Goal: Task Accomplishment & Management: Manage account settings

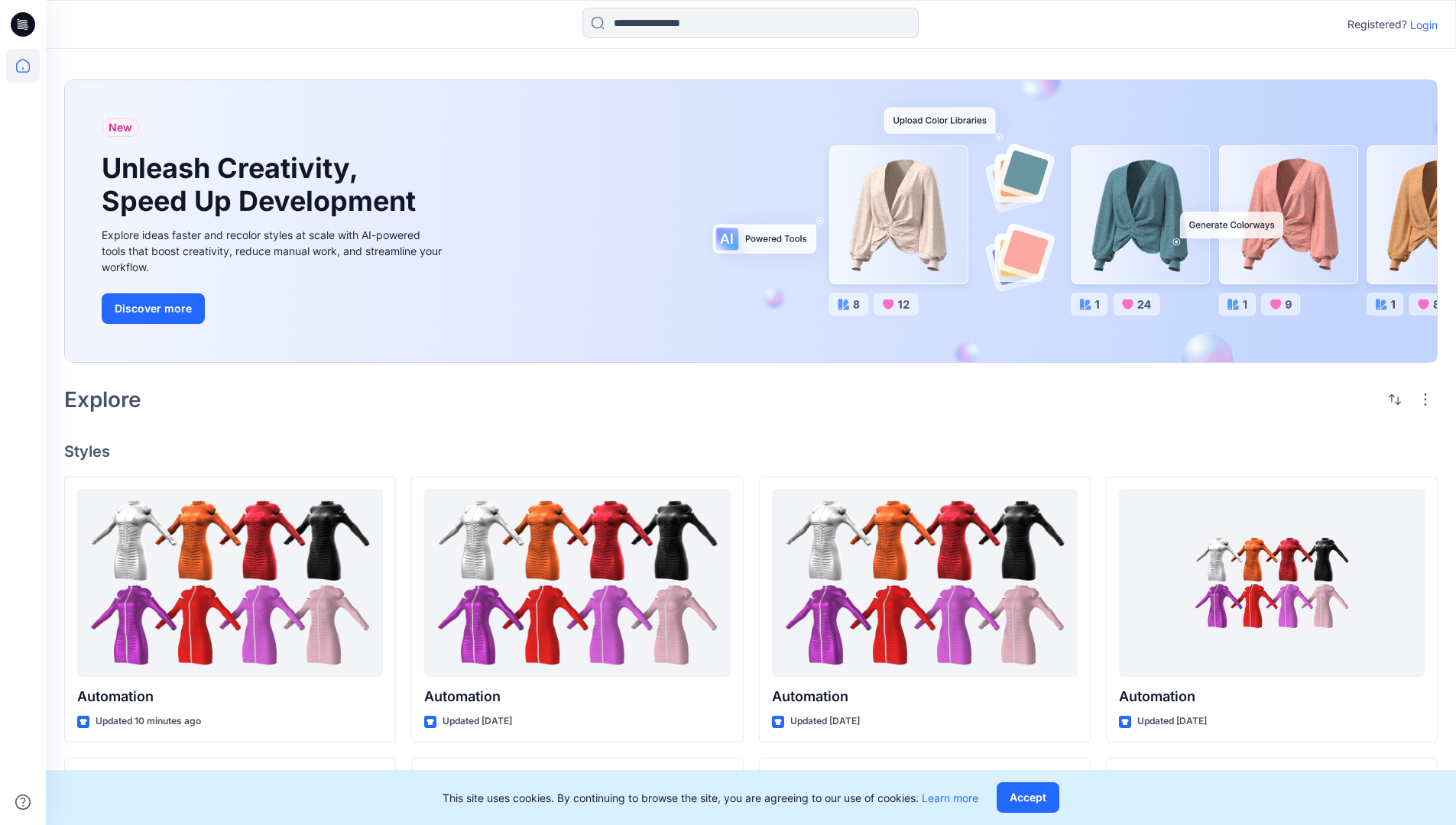
click at [1420, 24] on p "Login" at bounding box center [1423, 24] width 27 height 16
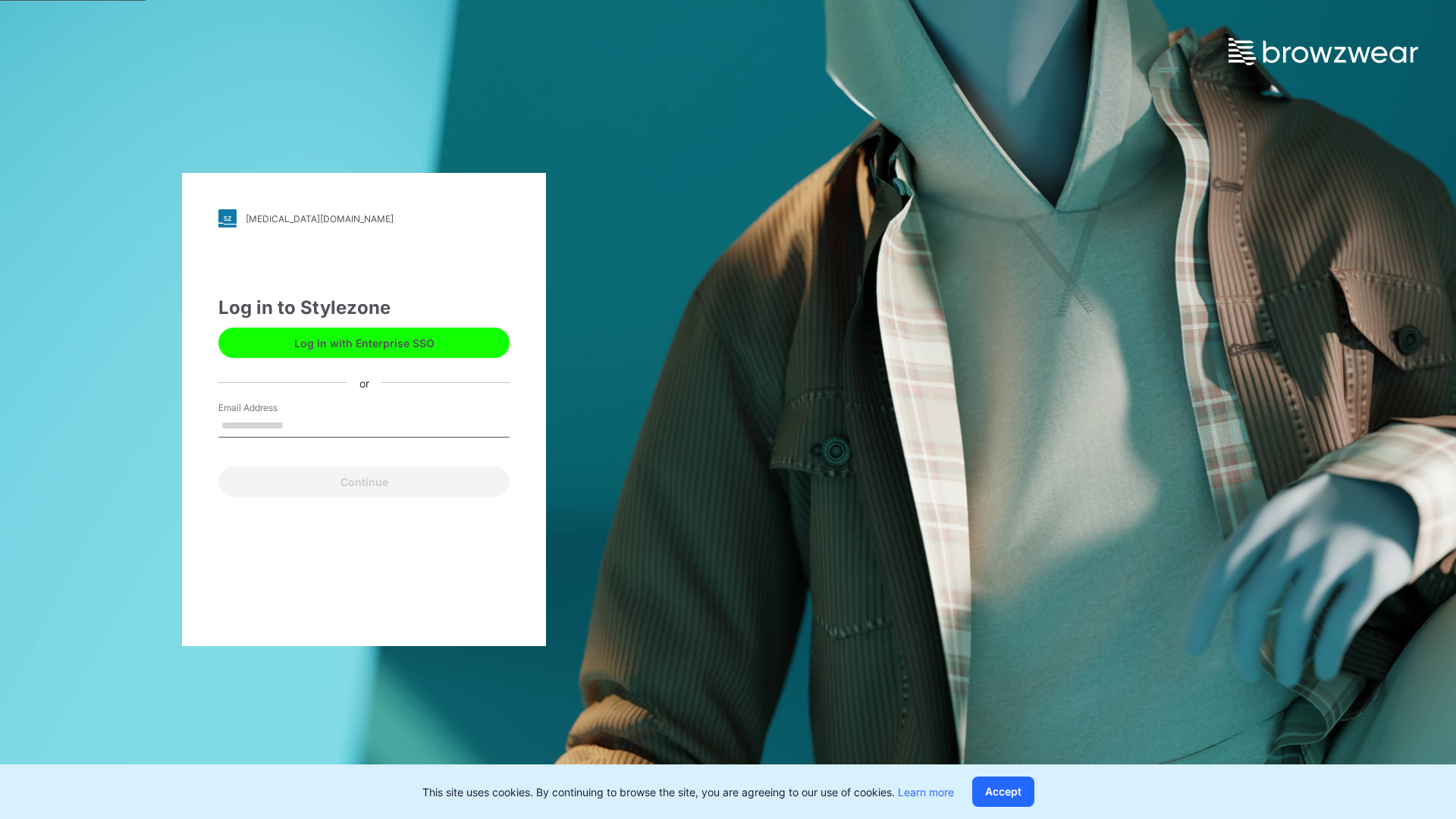
click at [300, 425] on input "Email Address" at bounding box center [364, 427] width 291 height 23
type input "**********"
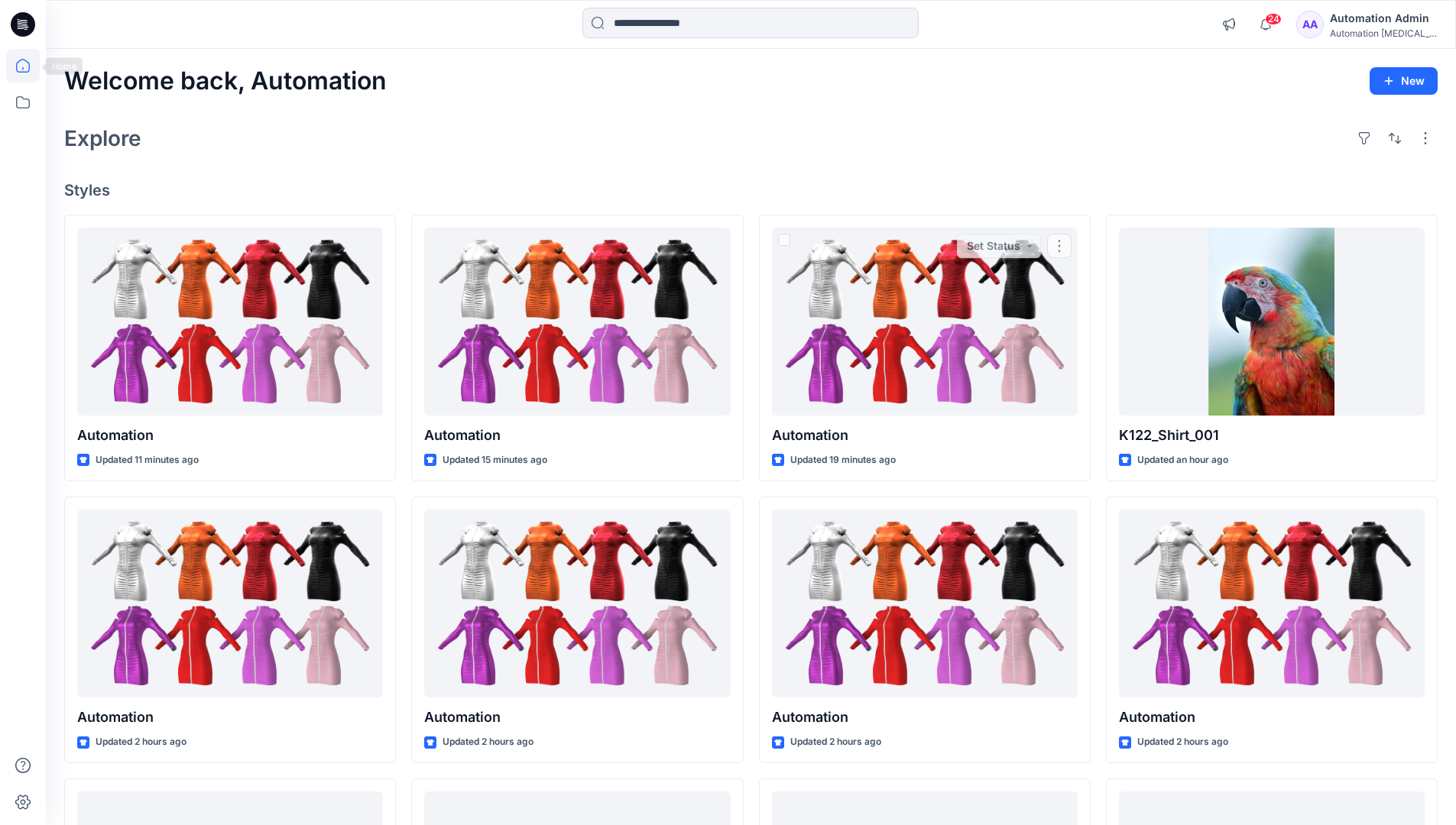
click at [29, 66] on icon at bounding box center [23, 66] width 14 height 14
click at [21, 99] on icon at bounding box center [22, 102] width 34 height 34
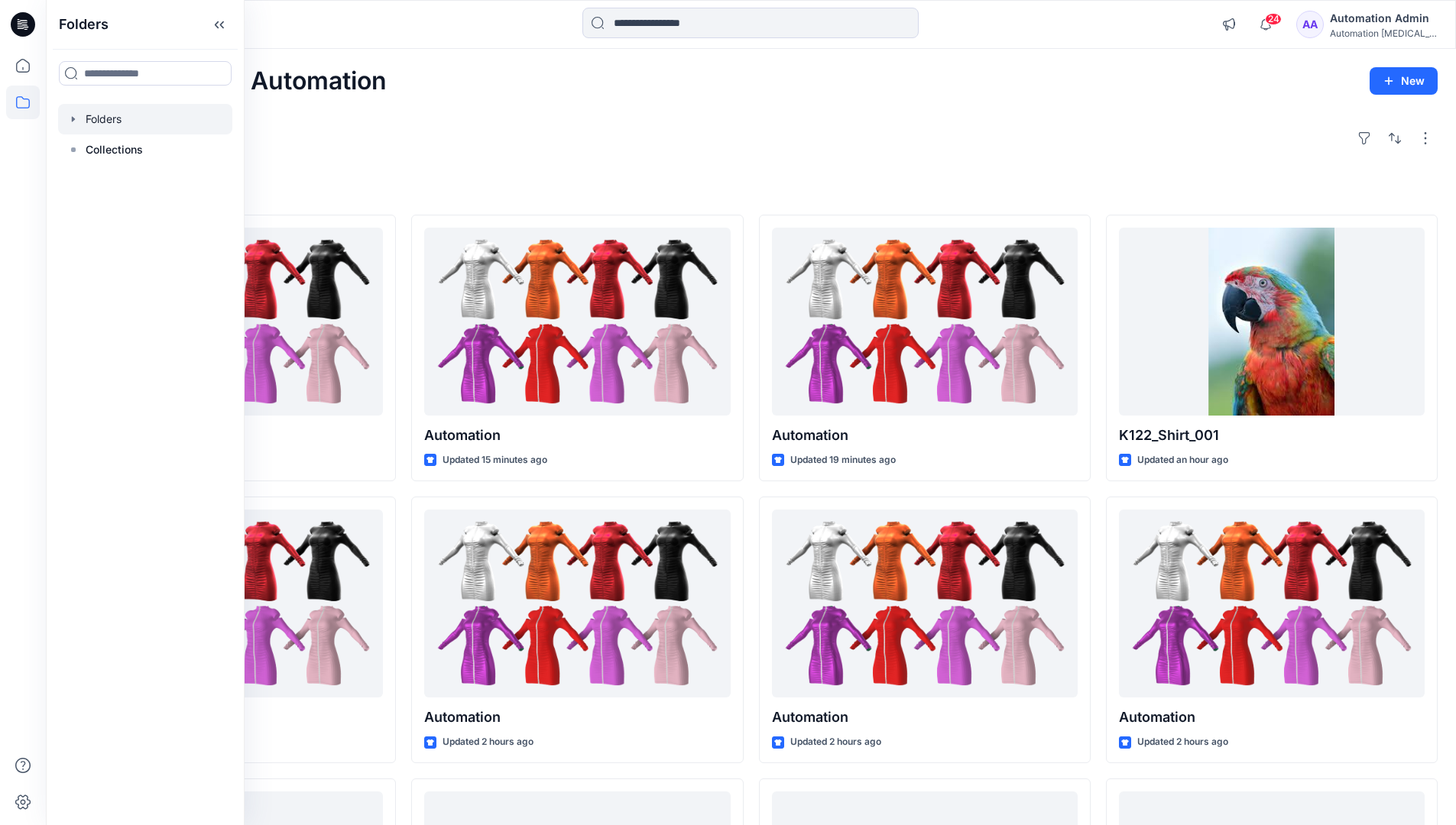
click at [102, 116] on div at bounding box center [145, 118] width 174 height 30
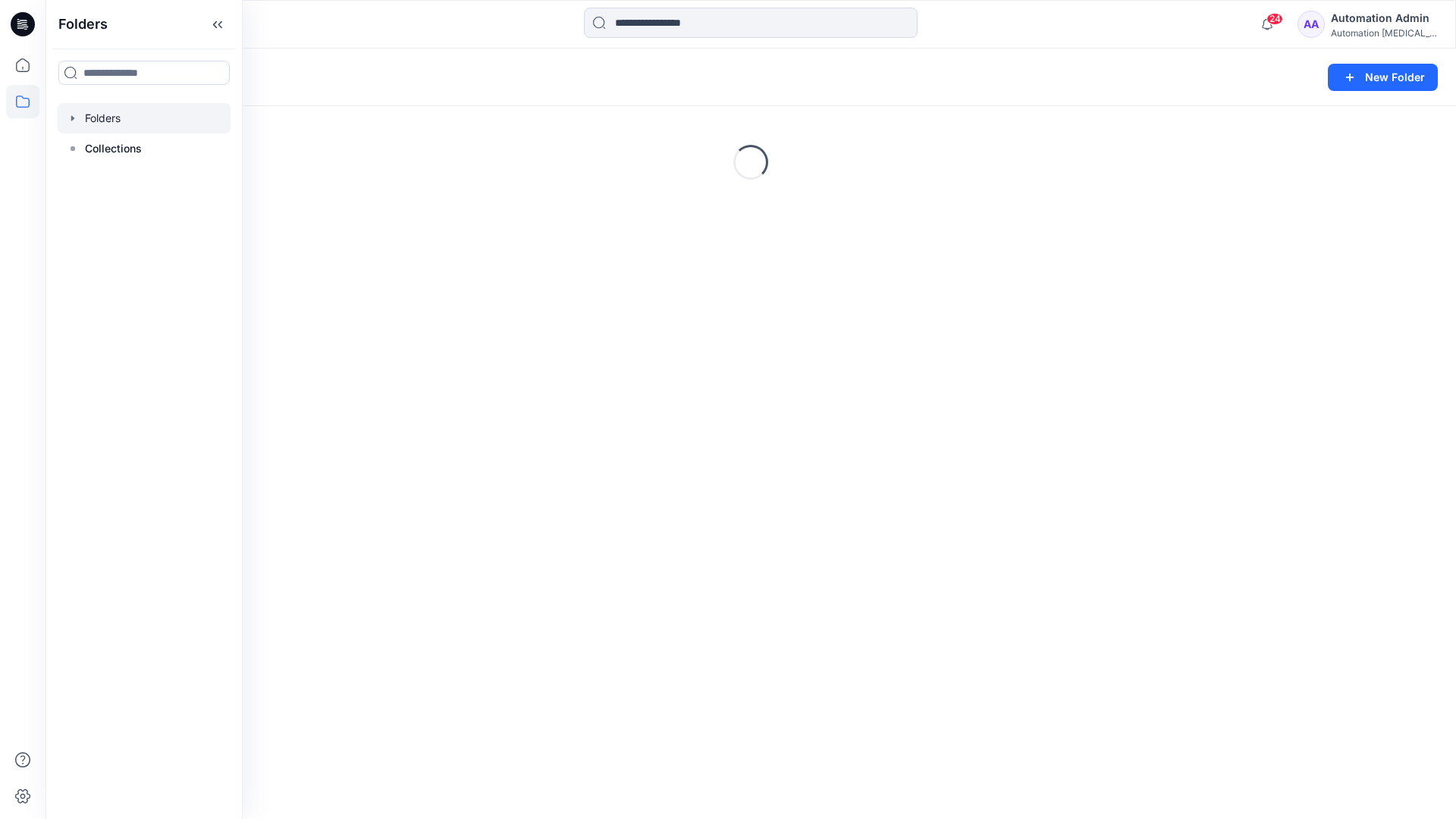
click at [729, 526] on div "Folders New Folder Loading..." at bounding box center [751, 434] width 1411 height 771
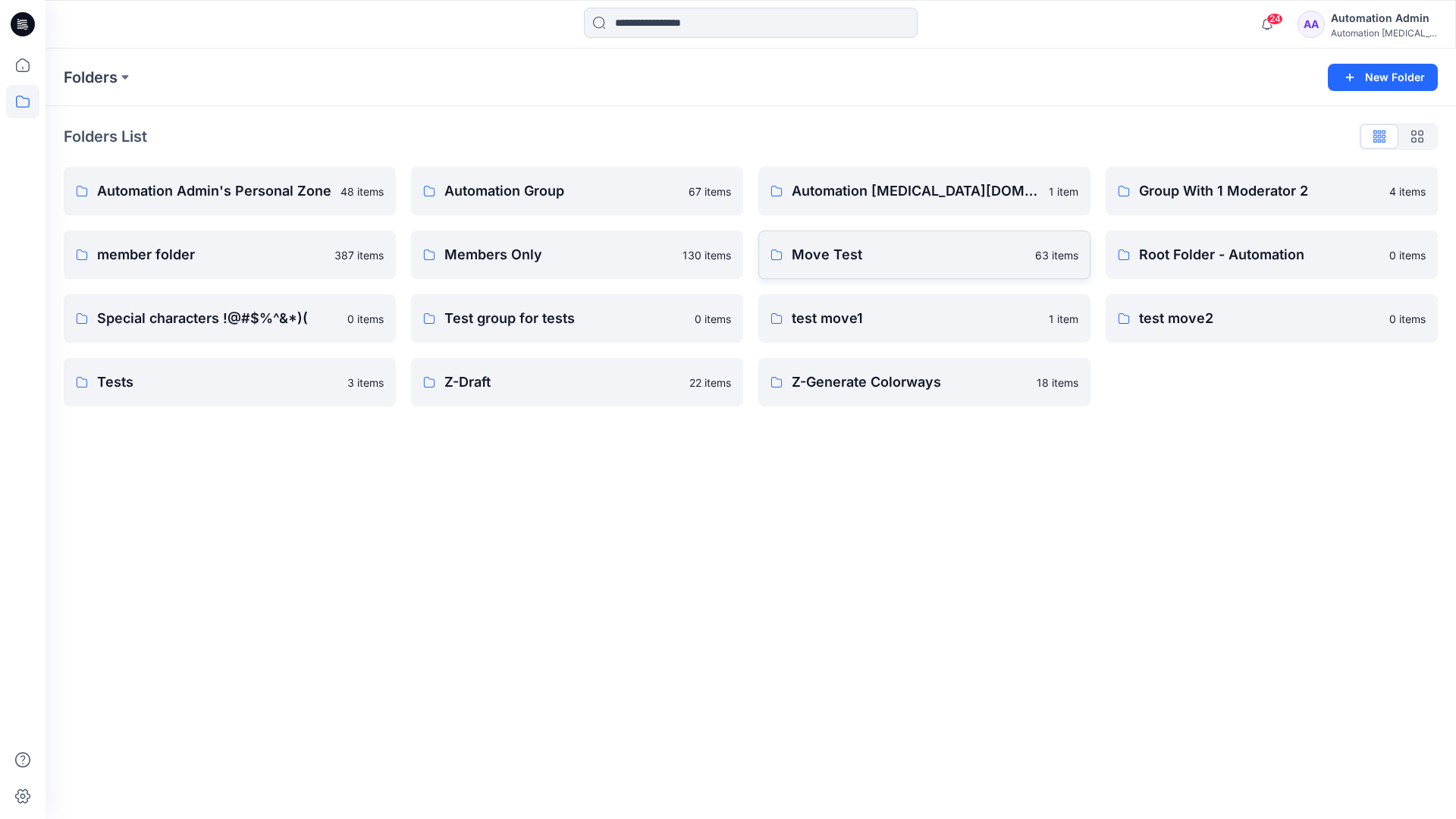
click at [846, 251] on p "Move Test" at bounding box center [909, 254] width 234 height 21
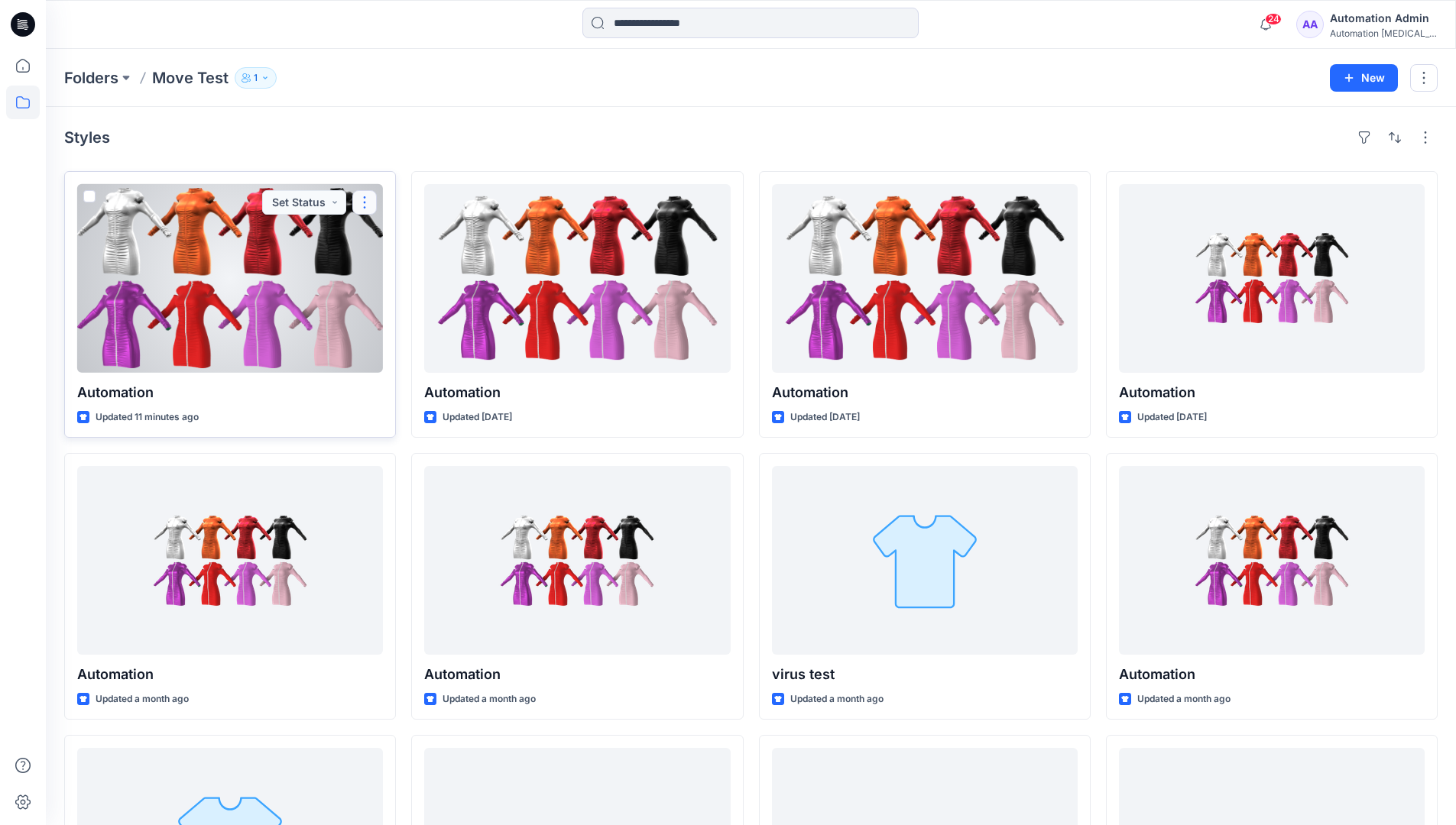
click at [357, 208] on button "button" at bounding box center [364, 202] width 24 height 24
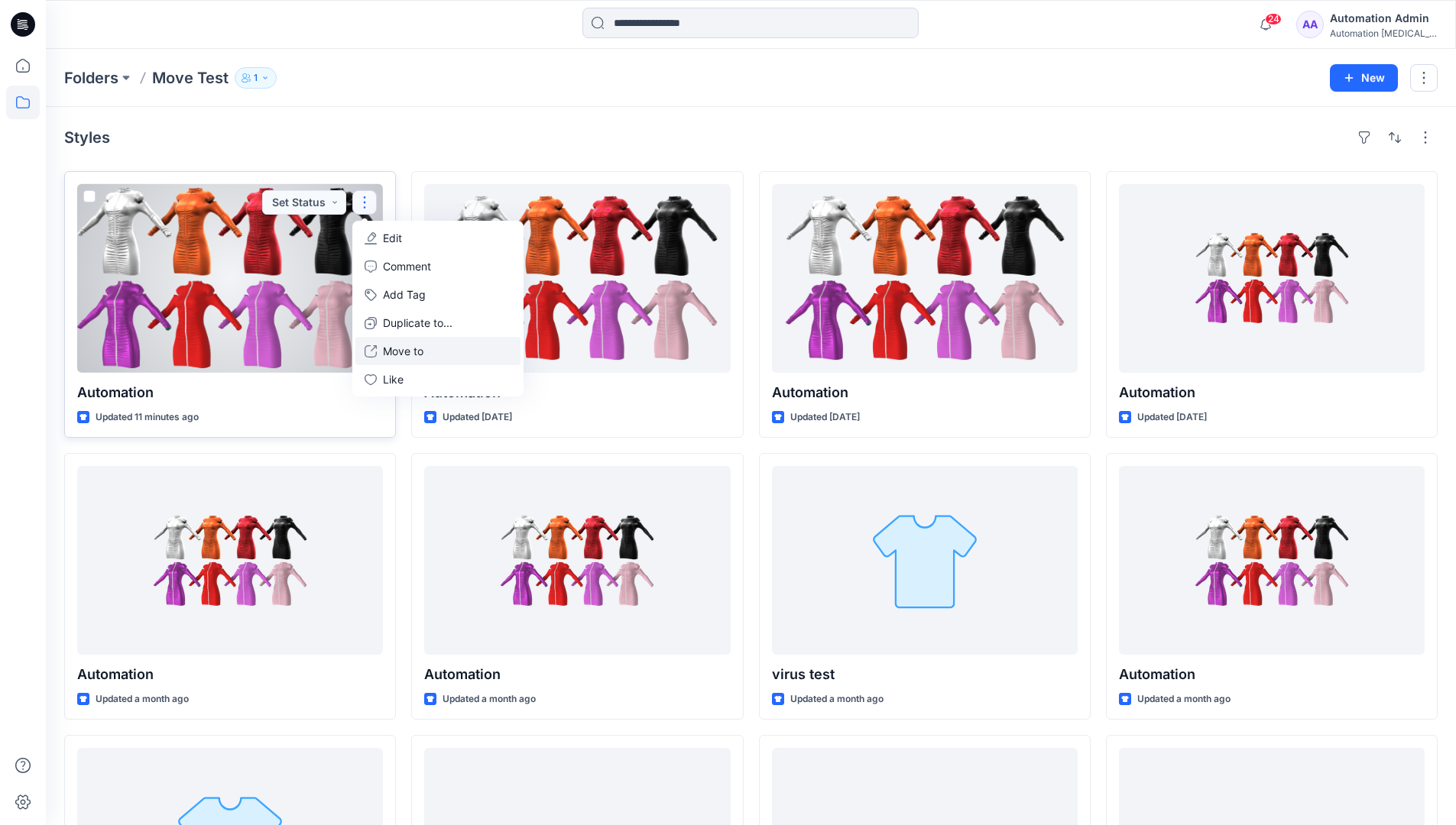
click at [409, 347] on p "Move to" at bounding box center [403, 350] width 41 height 16
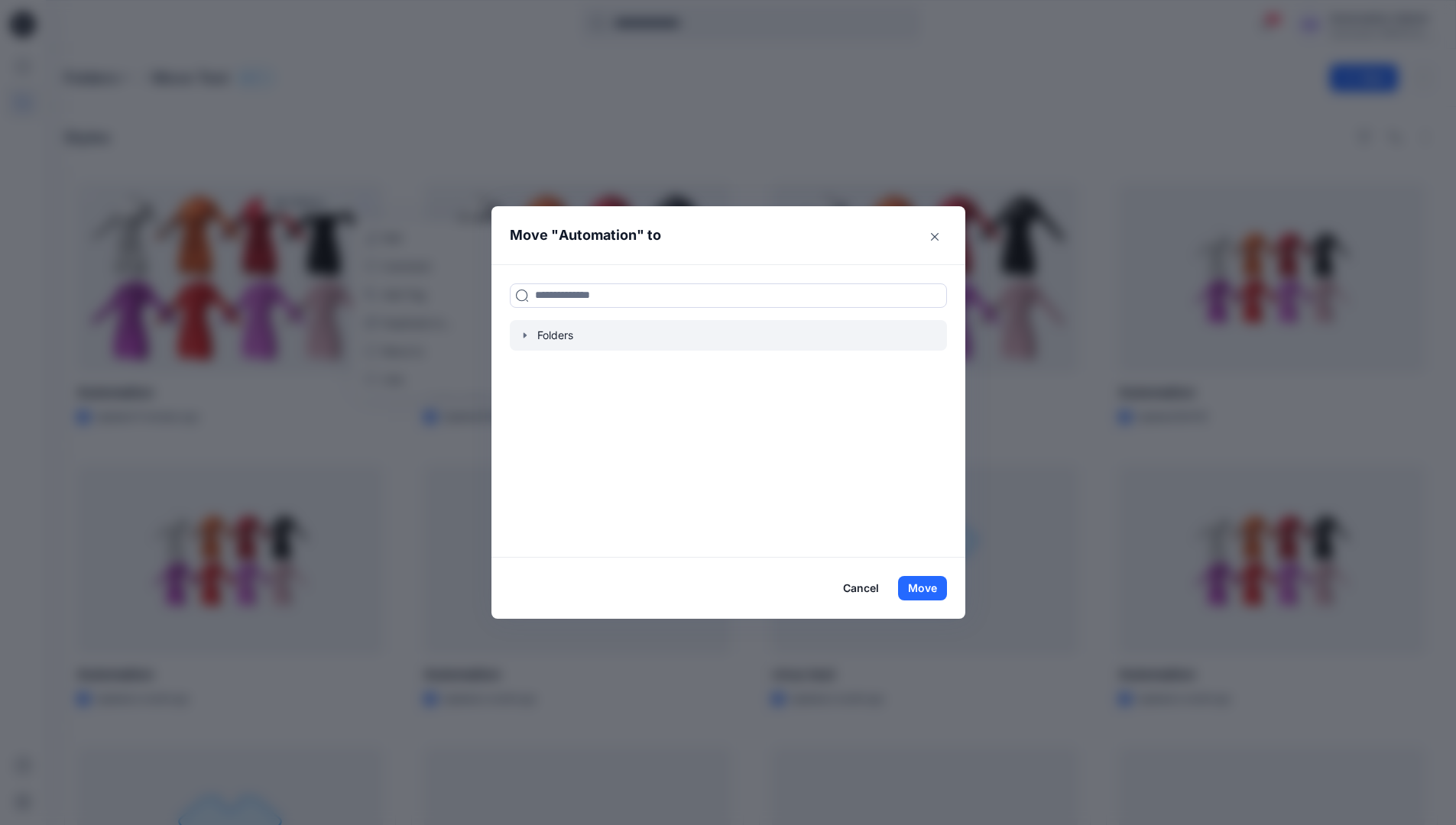
click at [526, 336] on icon "button" at bounding box center [523, 335] width 3 height 6
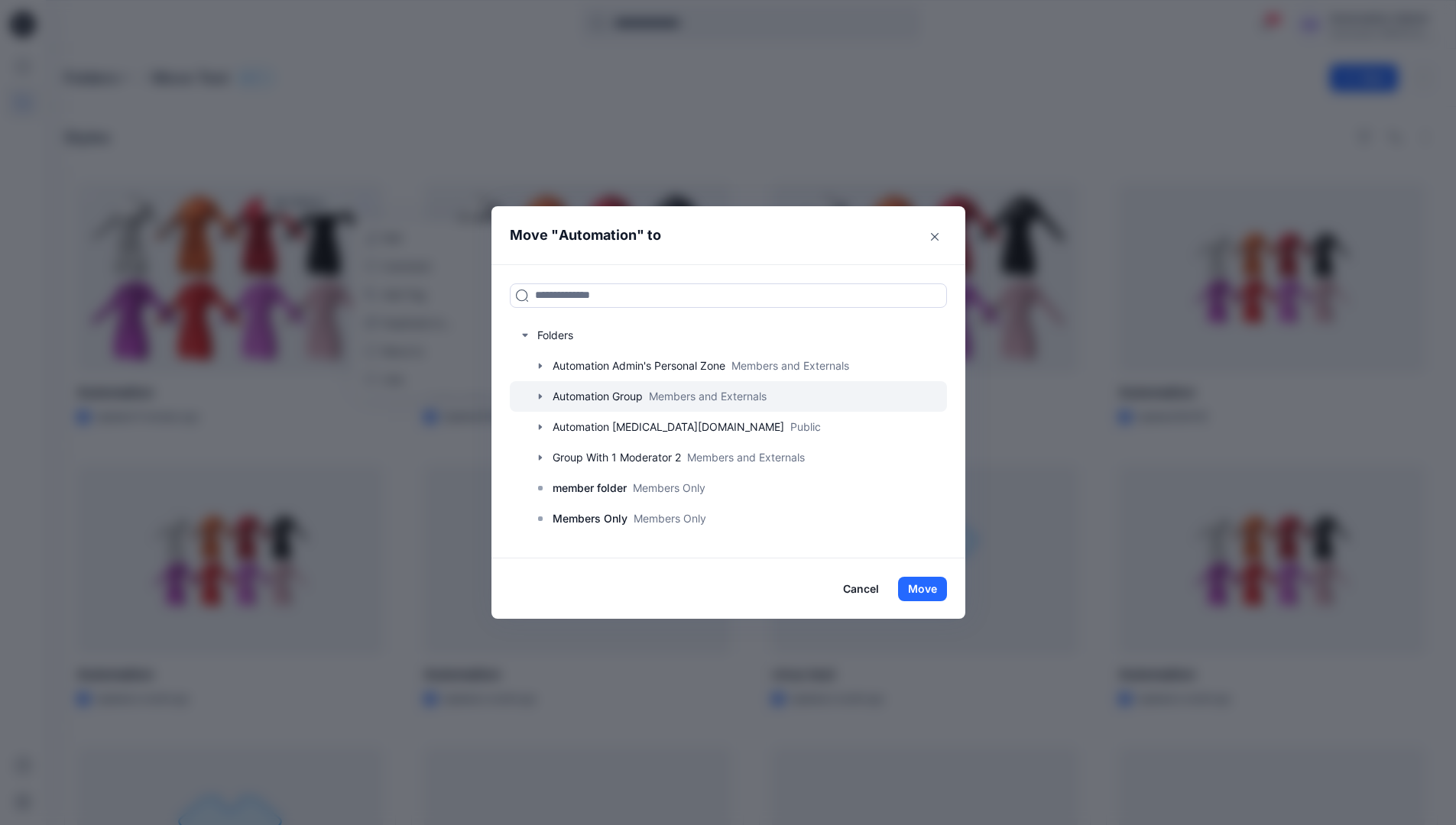
click at [574, 392] on div at bounding box center [728, 396] width 437 height 30
click at [932, 584] on button "Move" at bounding box center [922, 588] width 49 height 24
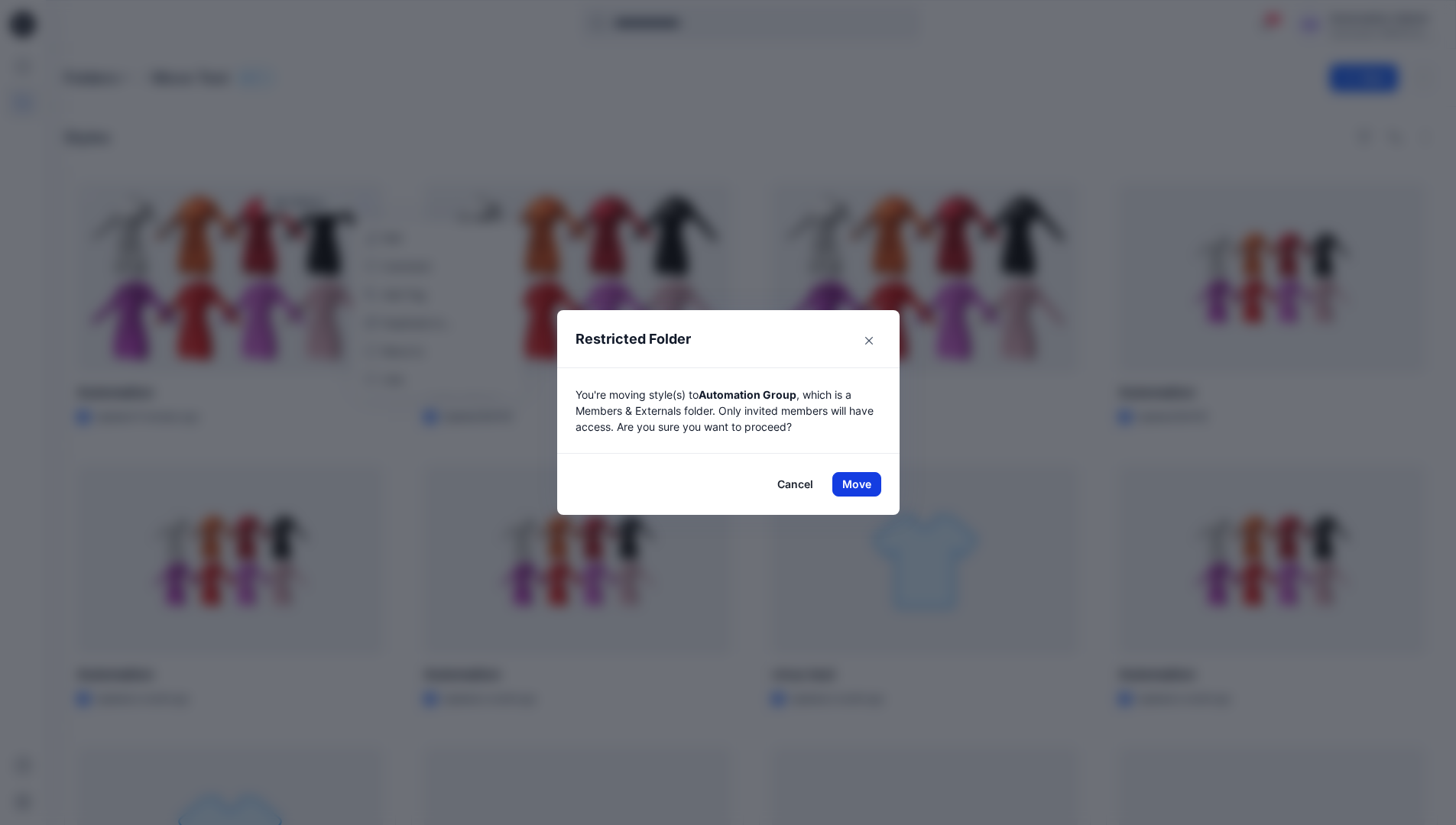
click at [862, 484] on button "Move" at bounding box center [856, 483] width 49 height 24
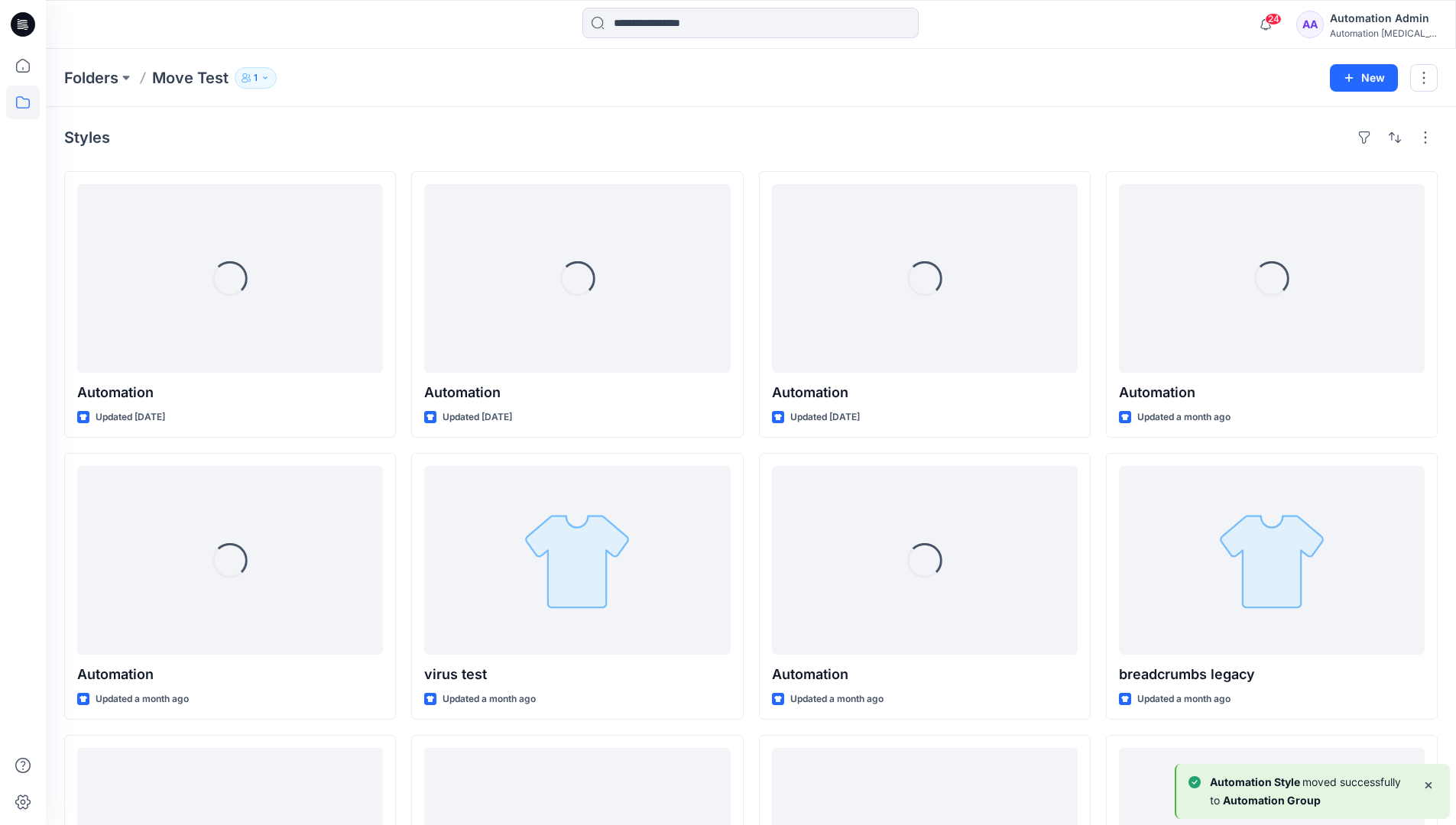
click at [1374, 22] on div "Automation Admin" at bounding box center [1383, 17] width 107 height 18
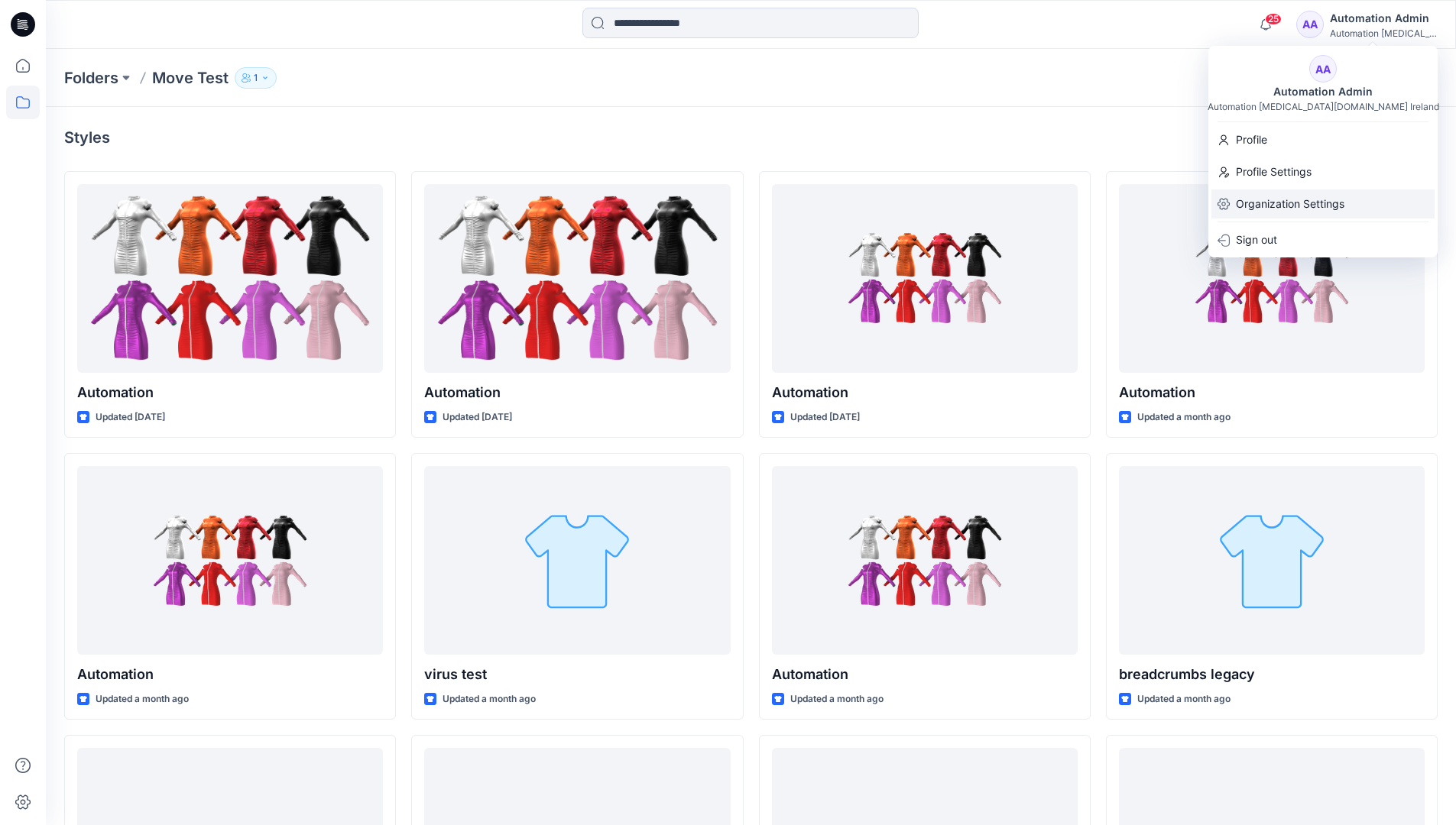
click at [1304, 194] on p "Organization Settings" at bounding box center [1290, 204] width 109 height 29
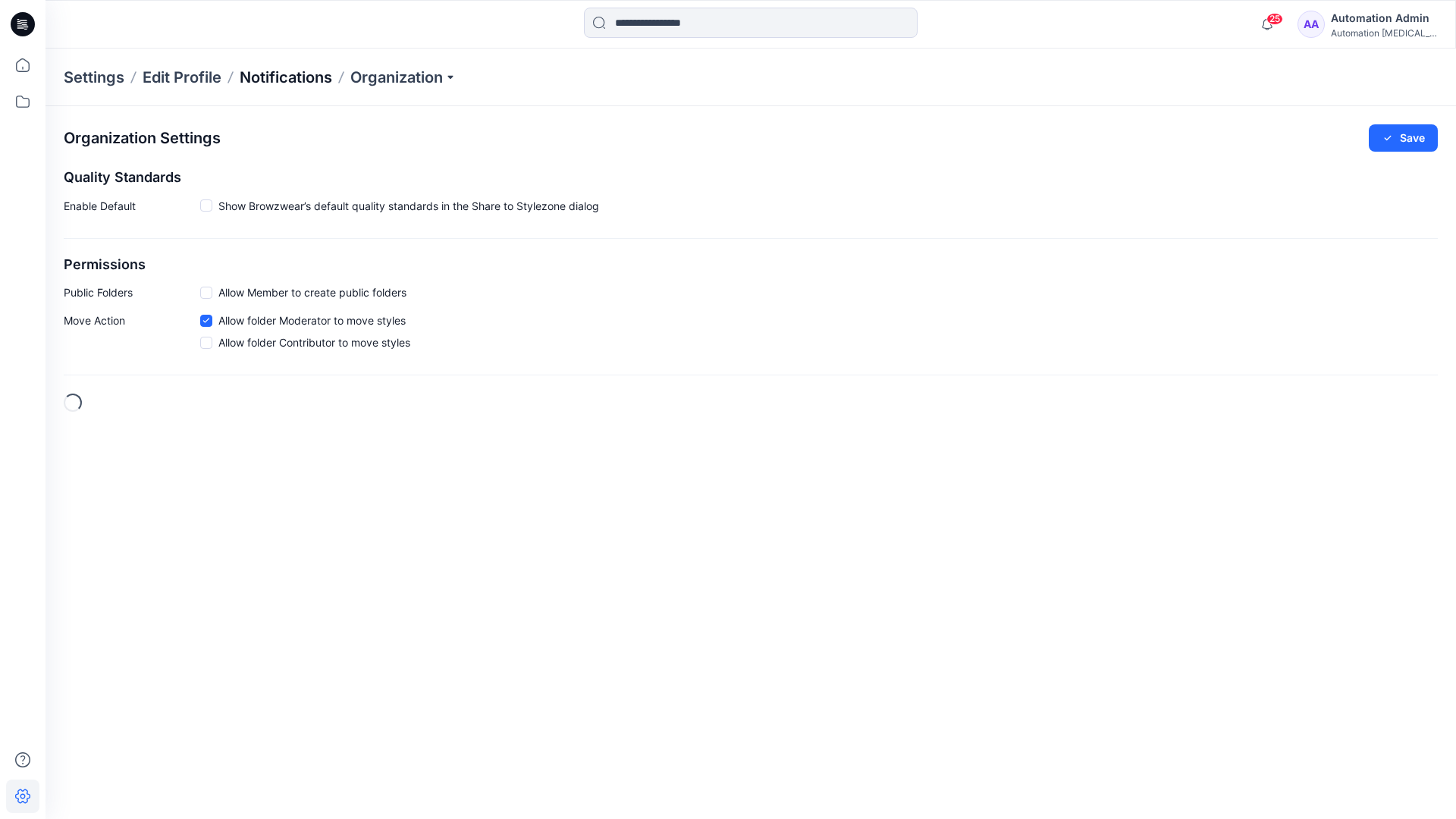
click at [277, 76] on p "Notifications" at bounding box center [286, 77] width 93 height 21
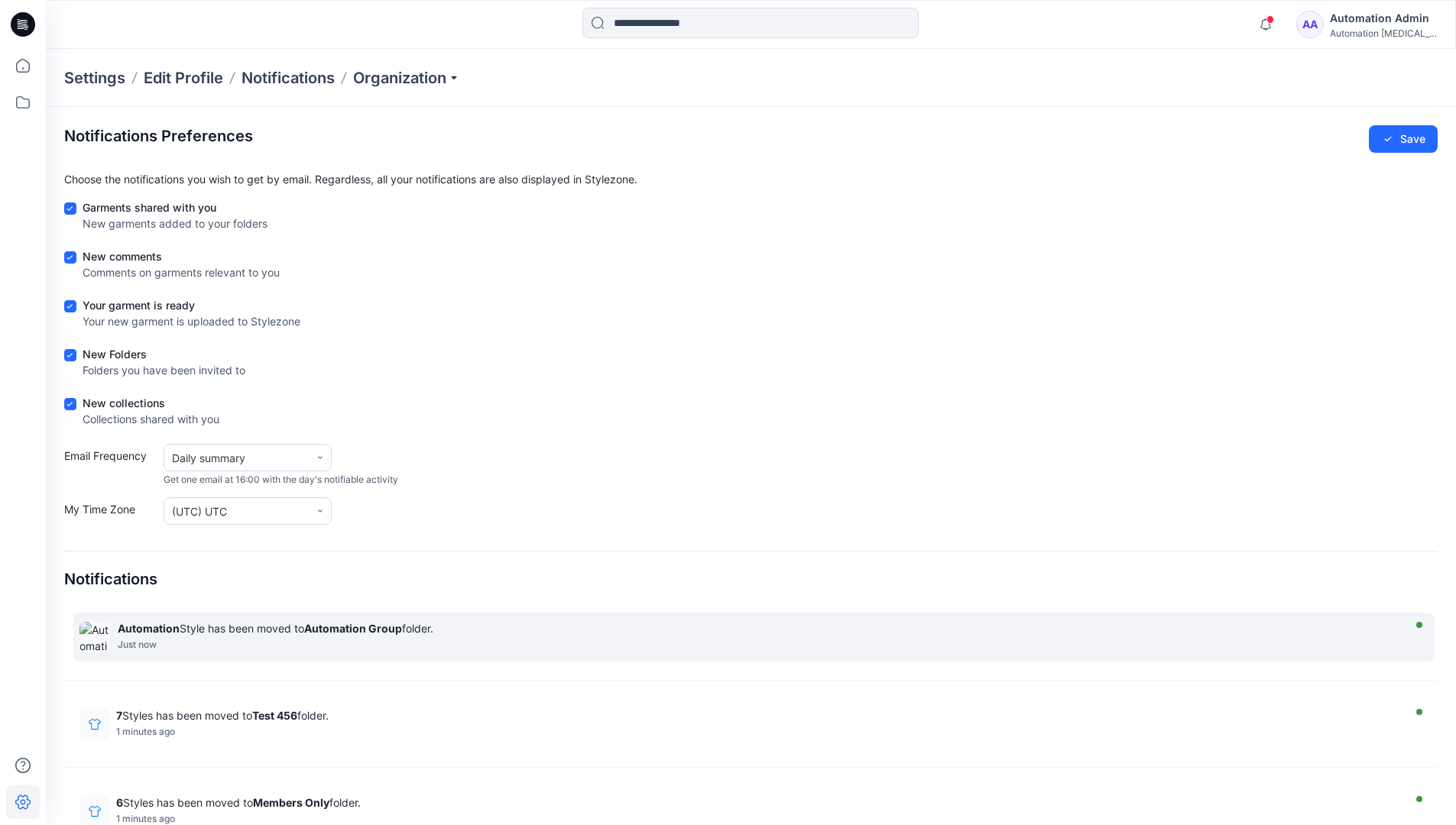
click at [352, 628] on strong "Automation Group" at bounding box center [352, 628] width 98 height 13
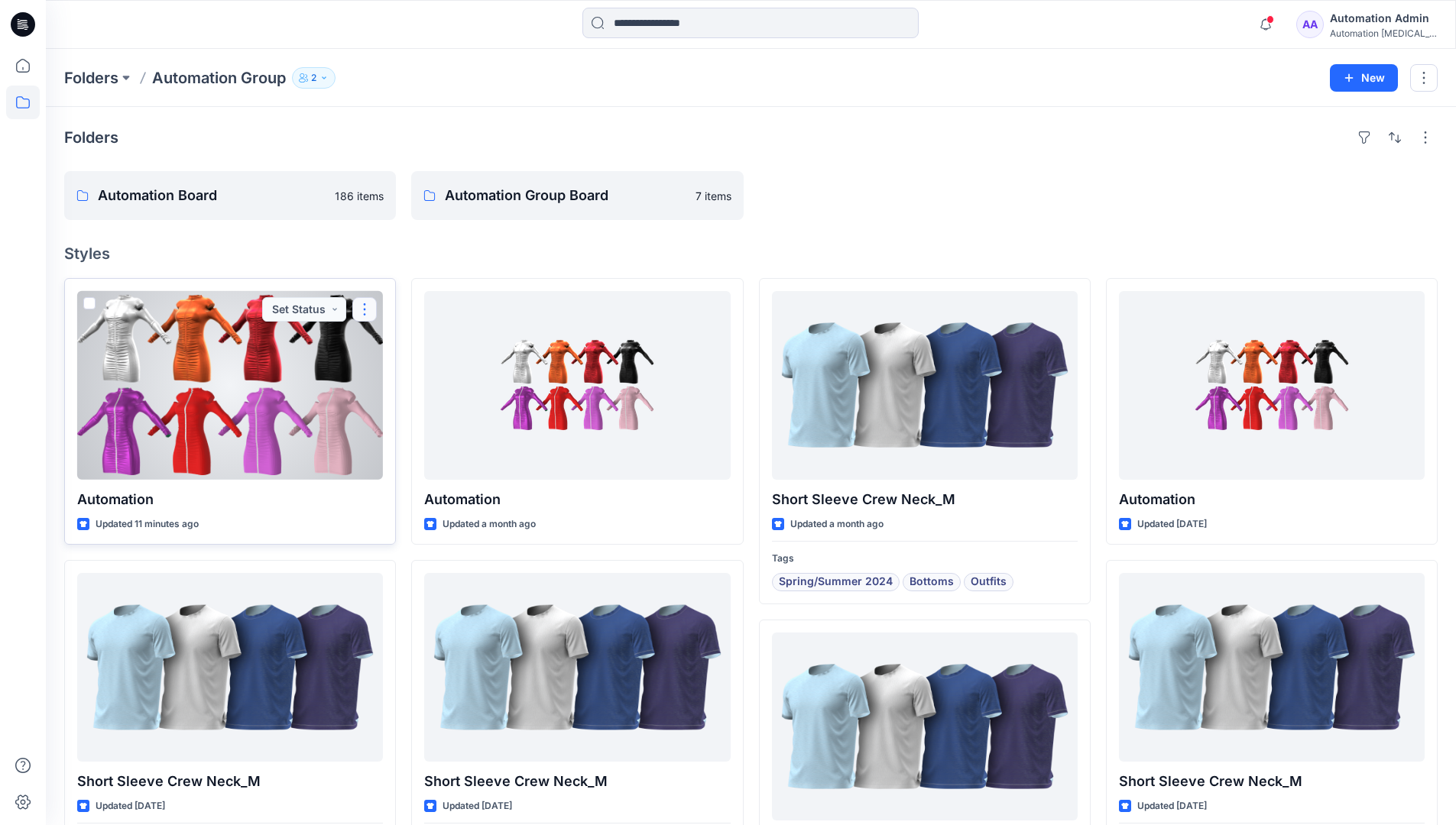
click at [368, 311] on button "button" at bounding box center [364, 309] width 24 height 24
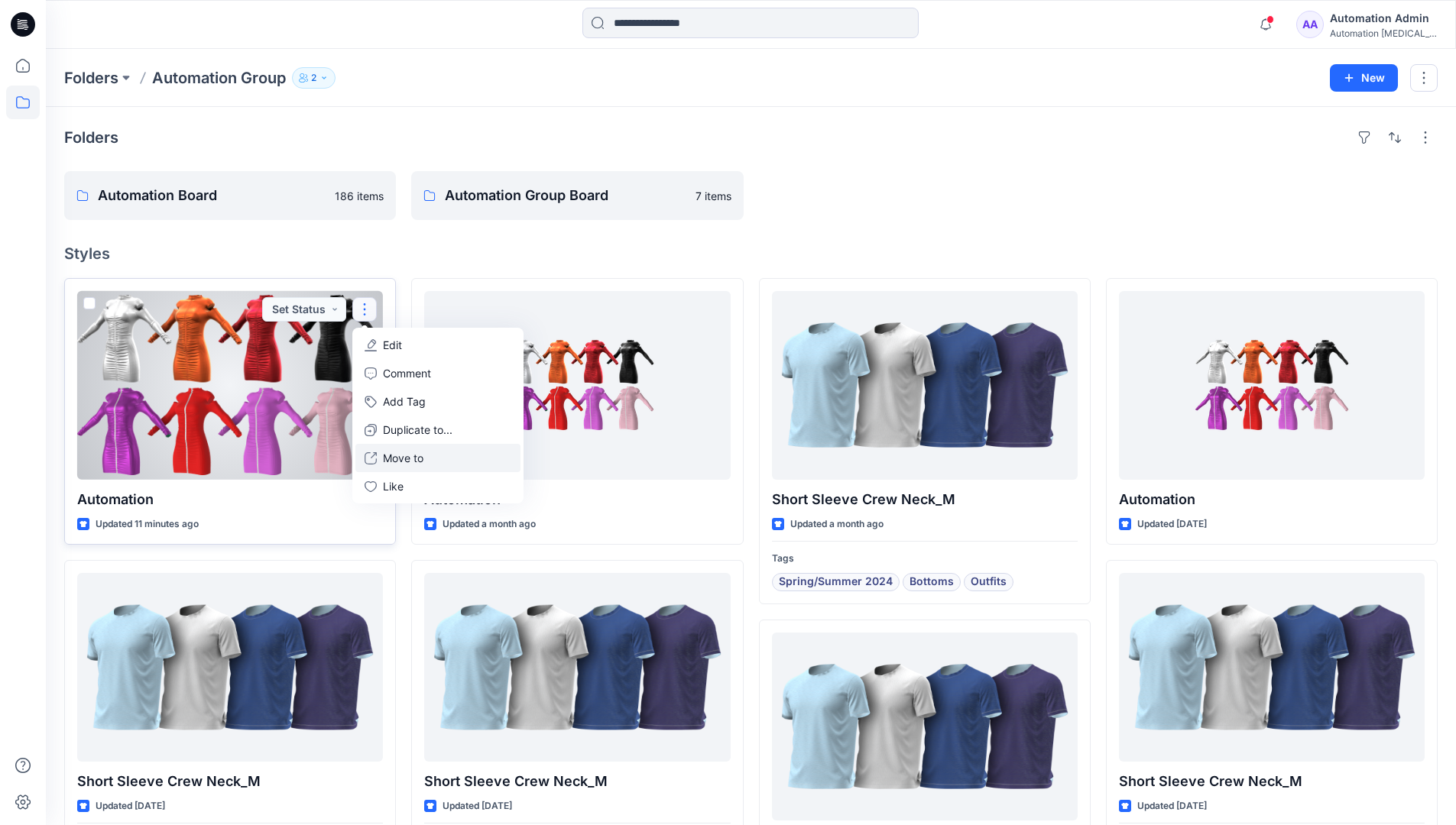
click at [391, 457] on p "Move to" at bounding box center [403, 458] width 41 height 16
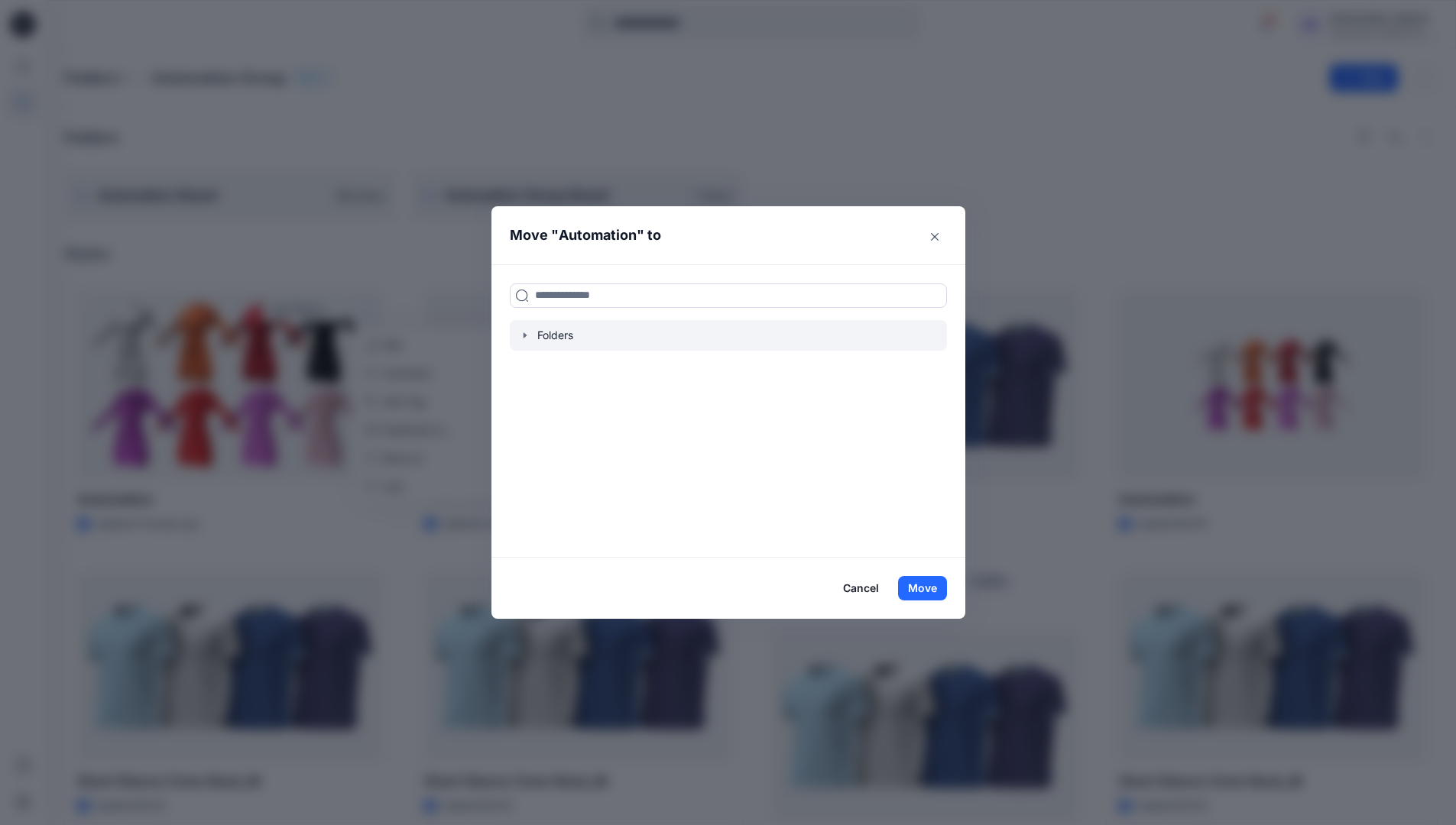
click at [531, 337] on icon "button" at bounding box center [524, 335] width 13 height 13
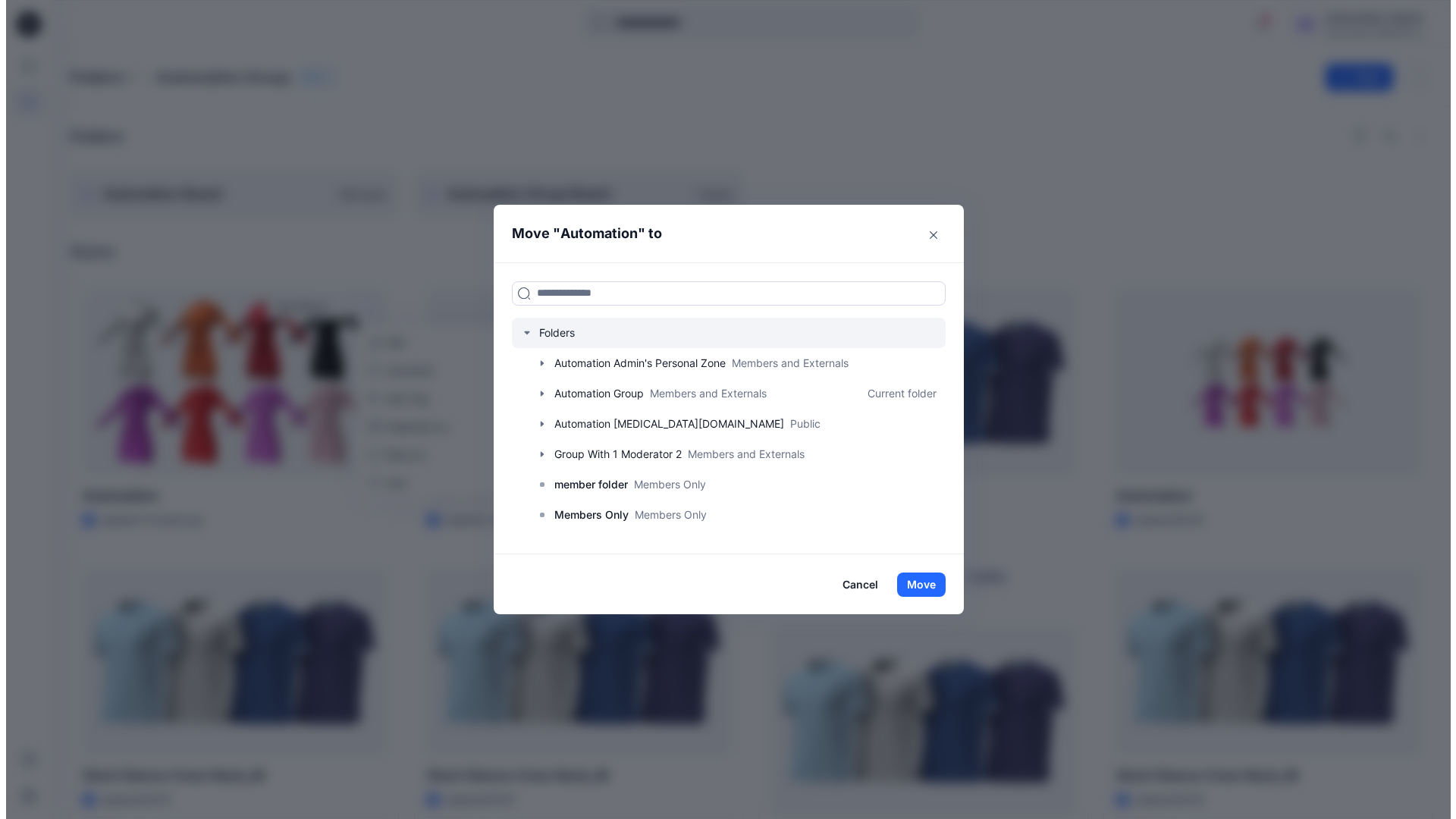
scroll to position [119, 0]
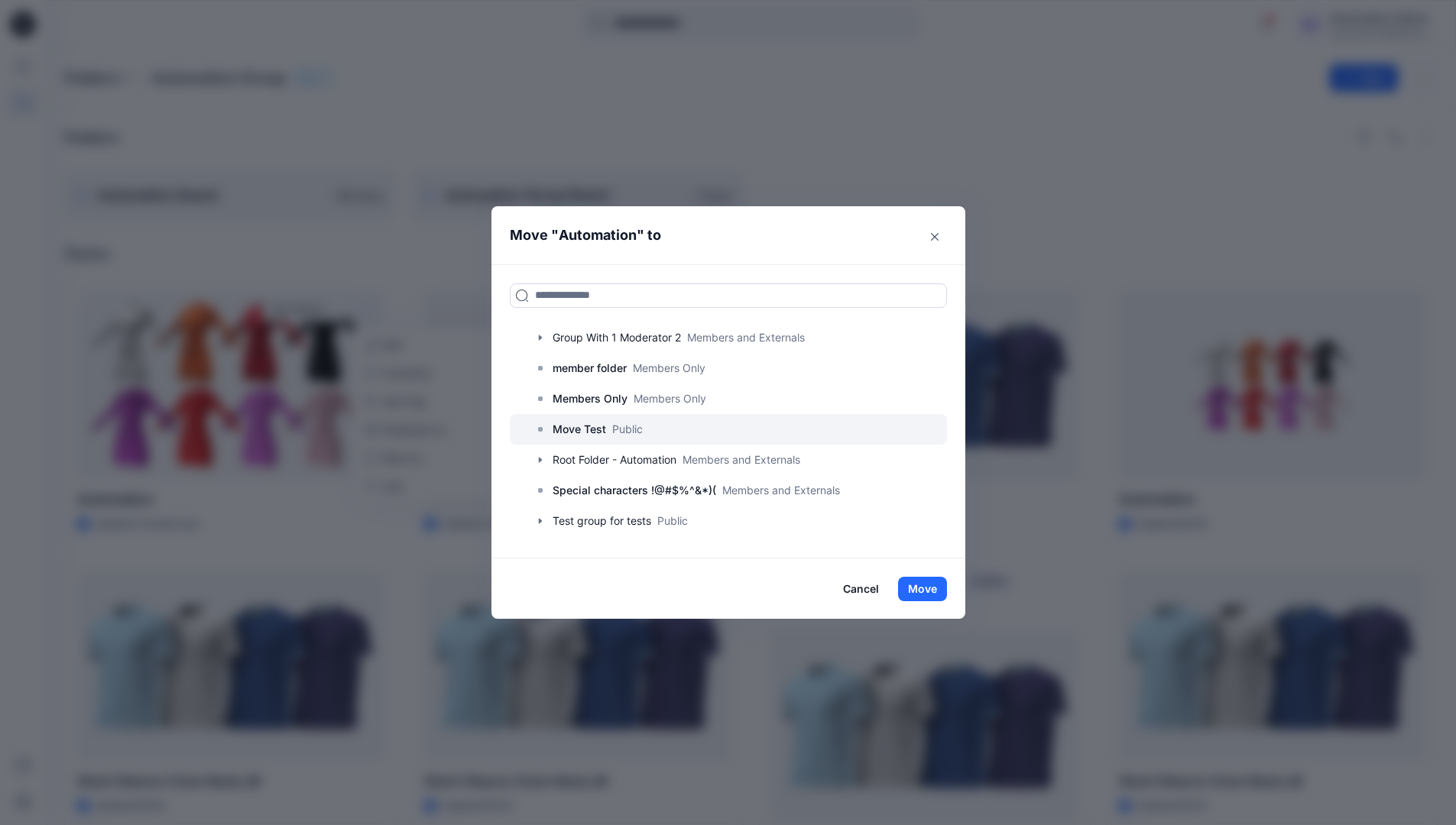
click at [597, 422] on p "Move Test" at bounding box center [579, 429] width 53 height 18
click at [936, 582] on button "Move" at bounding box center [922, 588] width 49 height 24
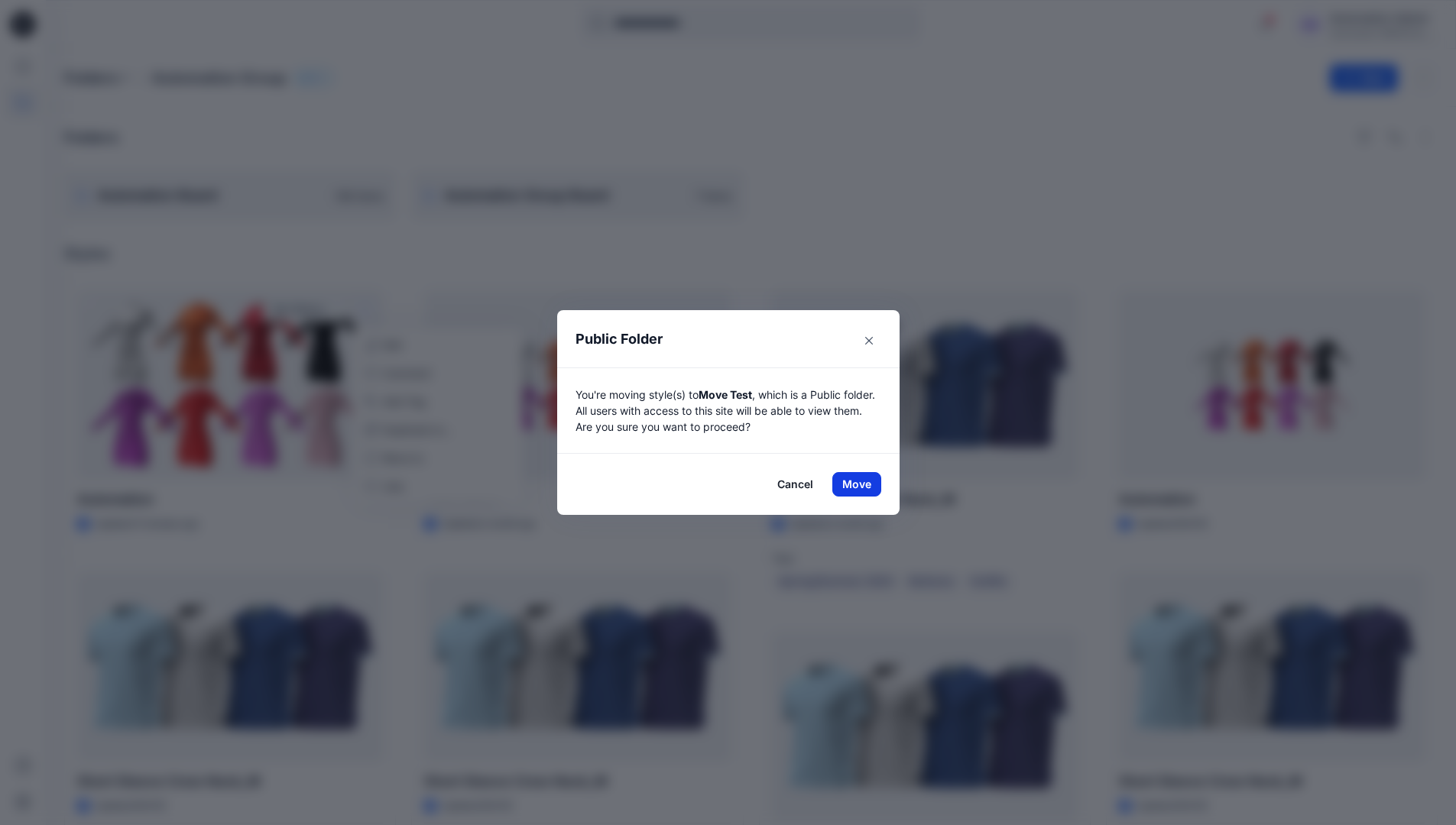
click at [862, 484] on button "Move" at bounding box center [856, 483] width 49 height 24
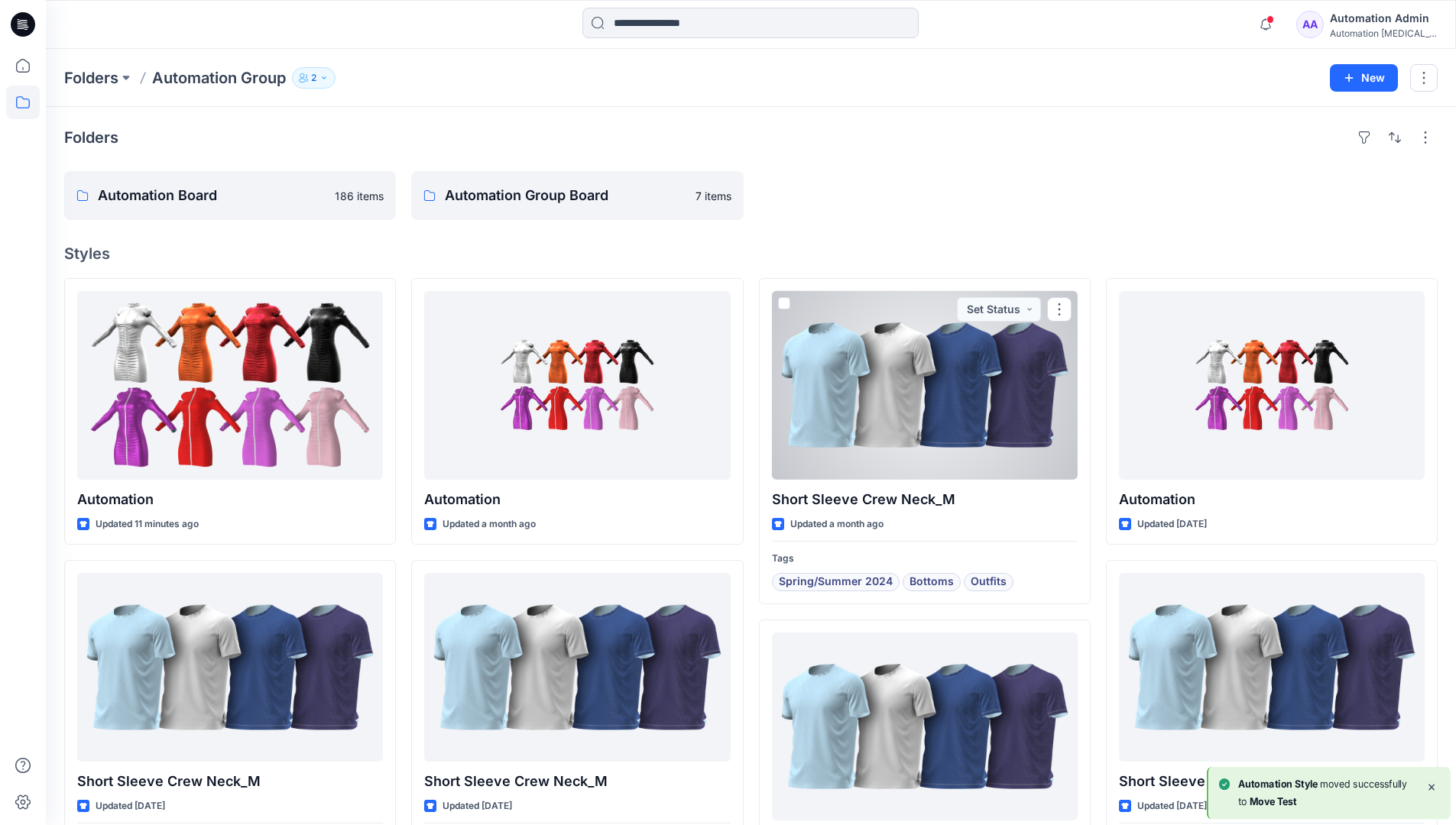
click at [1364, 23] on div "Automation Admin" at bounding box center [1383, 17] width 107 height 18
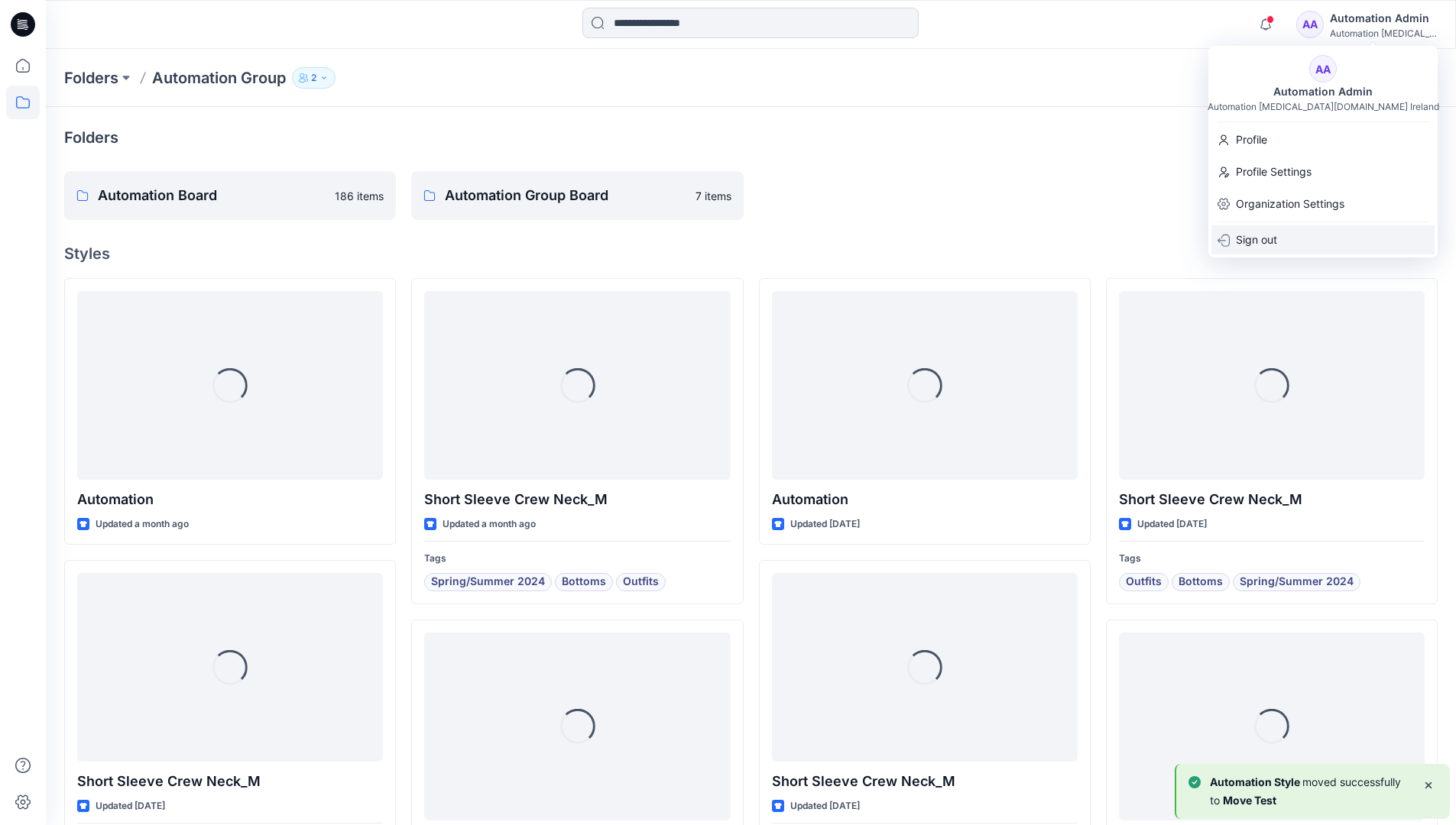
click at [1289, 234] on div "Sign out" at bounding box center [1323, 240] width 223 height 29
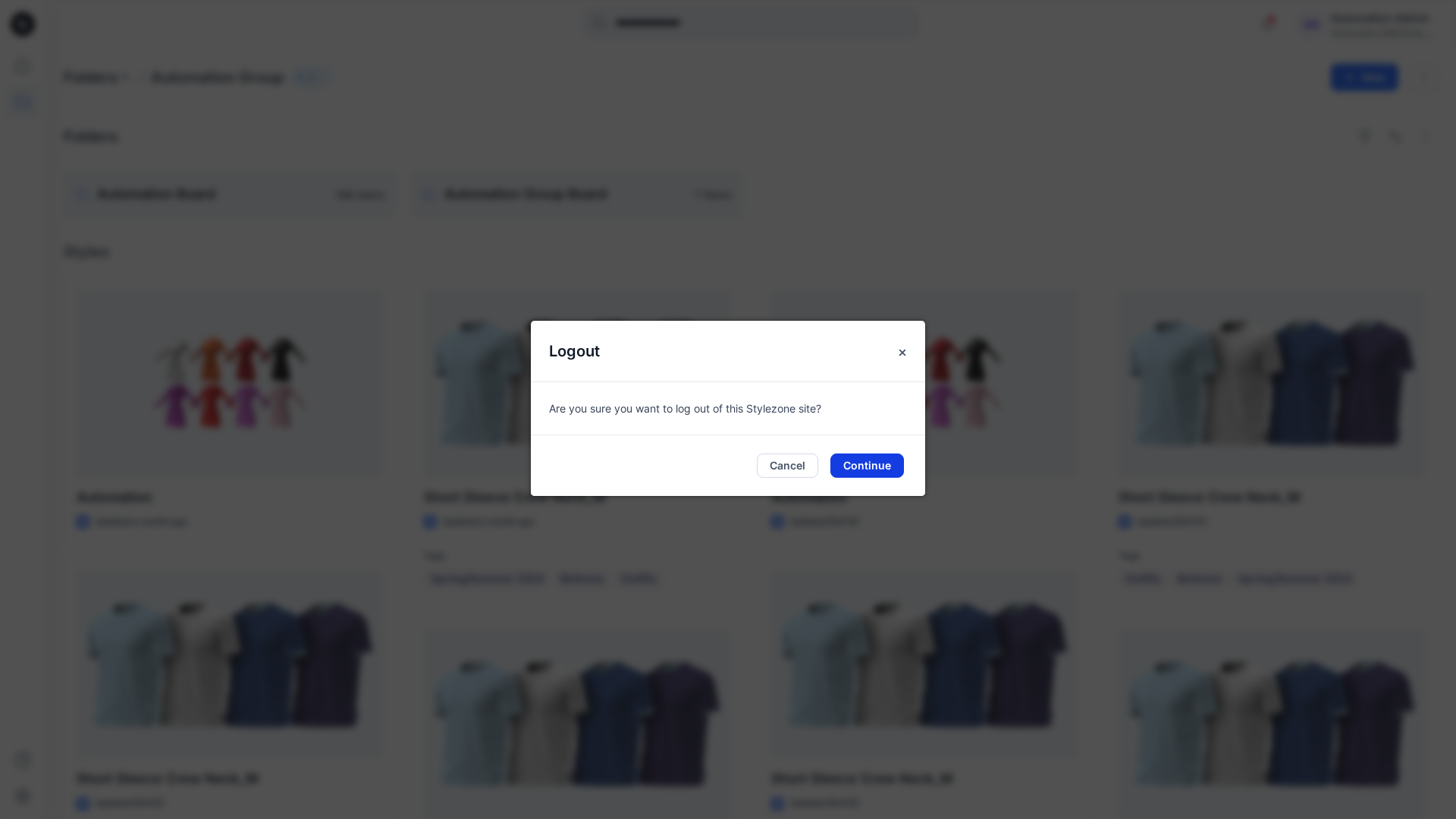
click at [860, 462] on button "Continue" at bounding box center [867, 465] width 73 height 24
